Goal: Check status: Check status

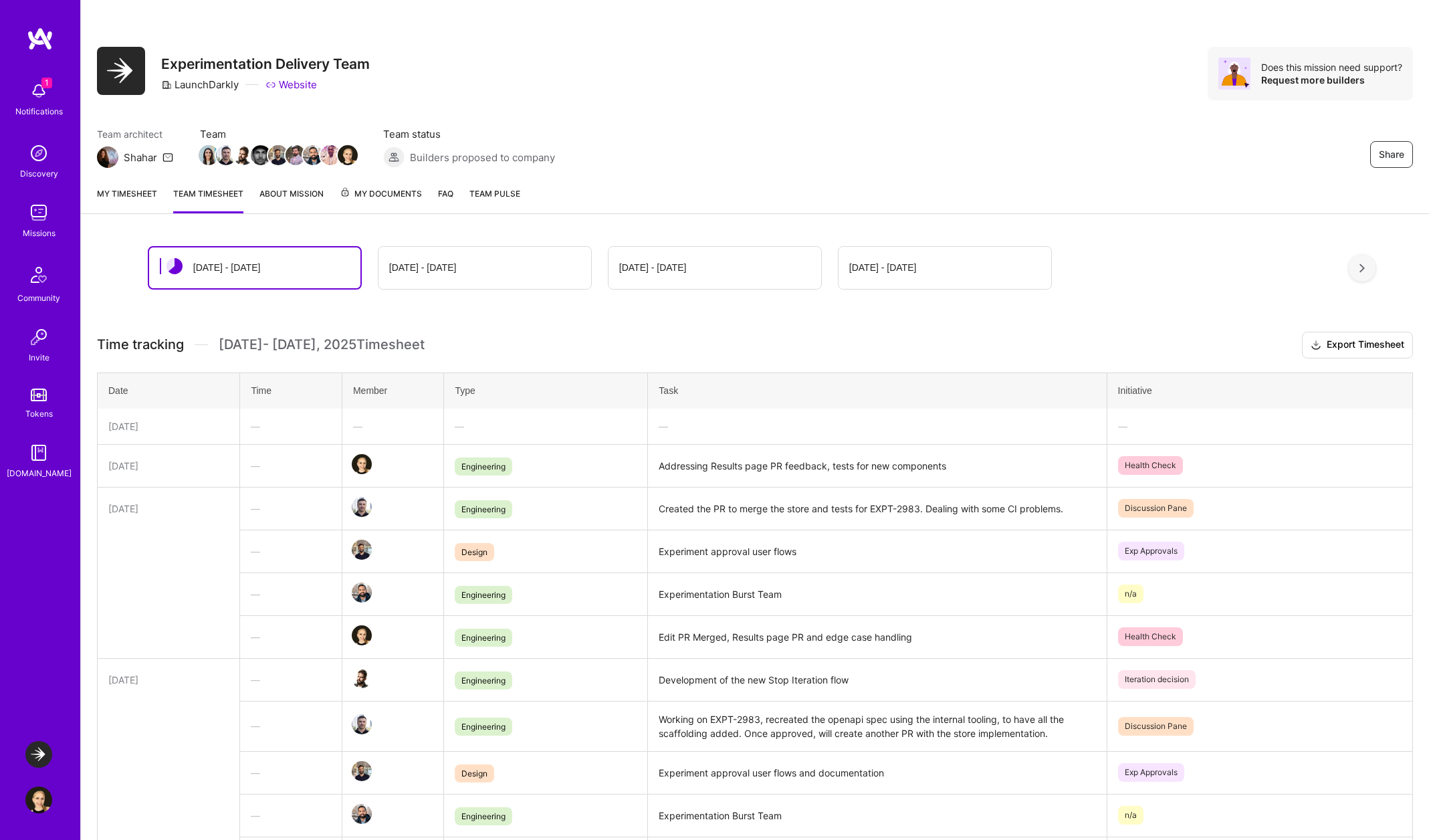
click at [36, 755] on img at bounding box center [38, 754] width 27 height 27
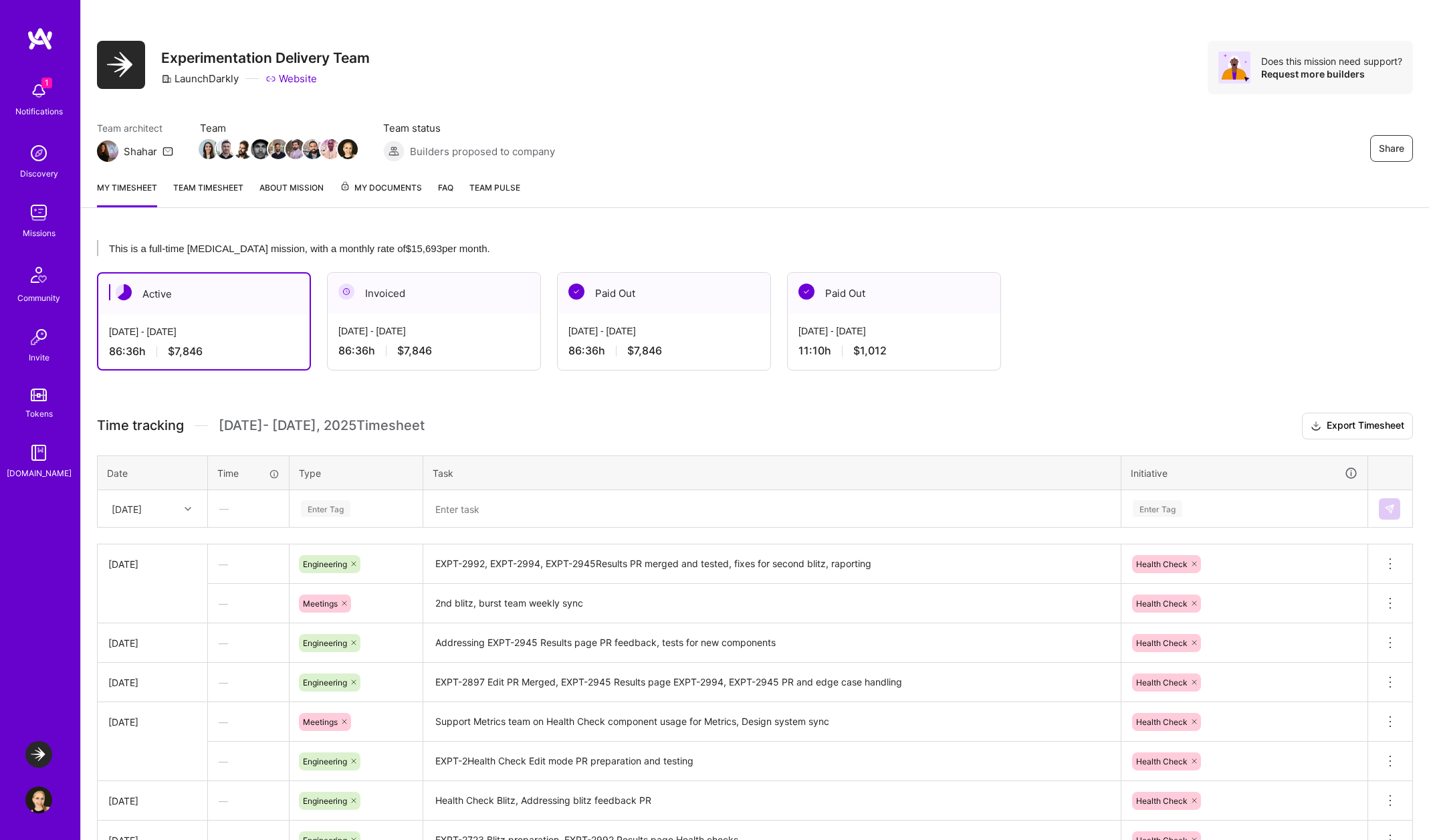
scroll to position [9, 0]
